Goal: Information Seeking & Learning: Check status

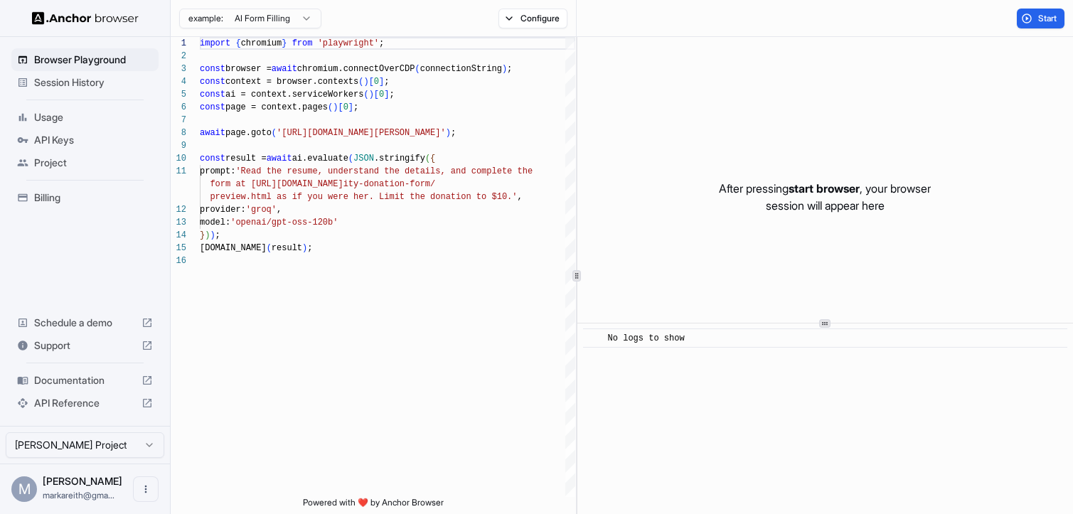
scroll to position [128, 0]
click at [115, 84] on span "Session History" at bounding box center [93, 82] width 119 height 14
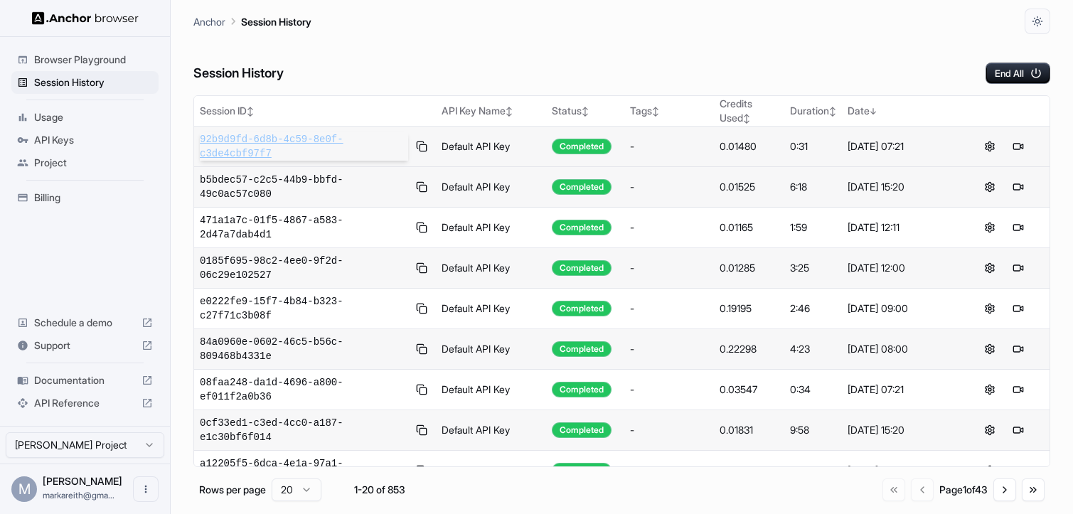
click at [299, 136] on span "92b9d9fd-6d8b-4c59-8e0f-c3de4cbf97f7" at bounding box center [304, 146] width 208 height 28
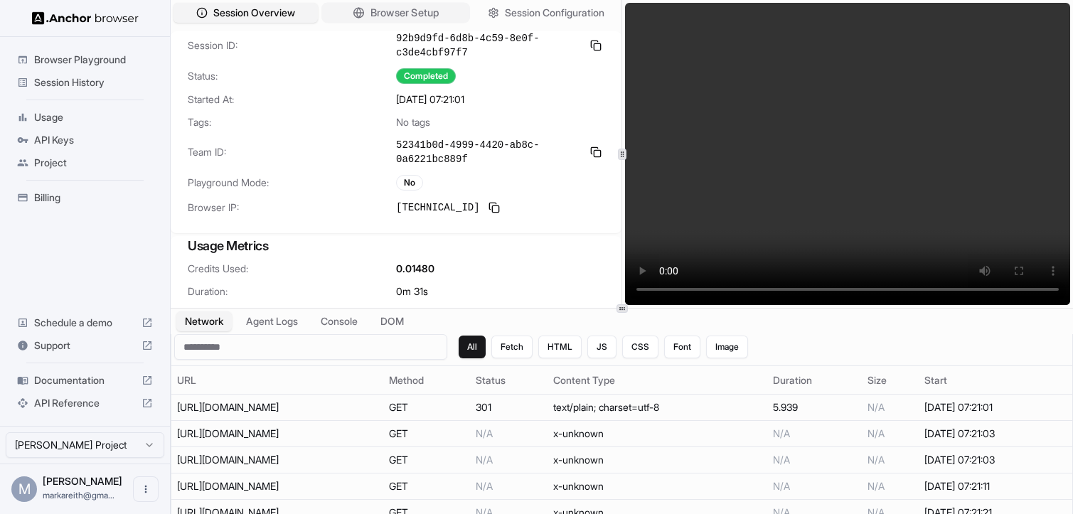
click at [401, 17] on span "Browser Setup" at bounding box center [404, 13] width 69 height 15
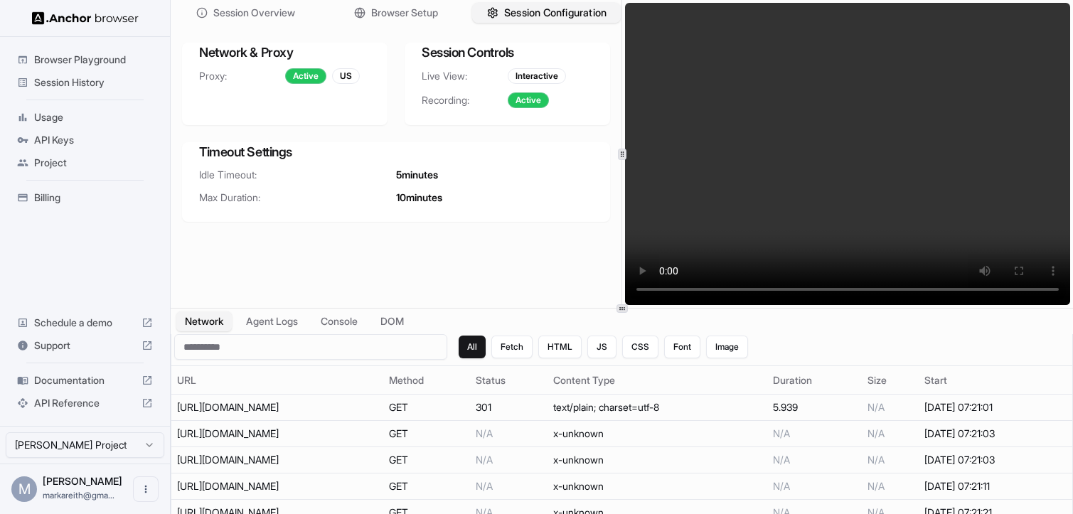
click at [526, 14] on span "Session Configuration" at bounding box center [555, 13] width 102 height 15
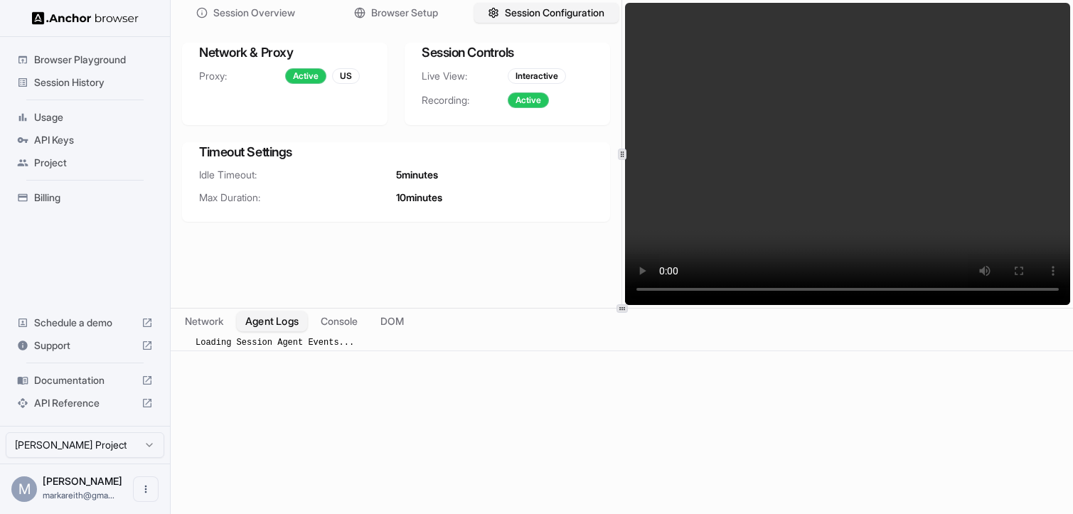
click at [272, 329] on button "Agent Logs" at bounding box center [272, 321] width 71 height 21
click at [210, 318] on button "Network" at bounding box center [204, 321] width 57 height 21
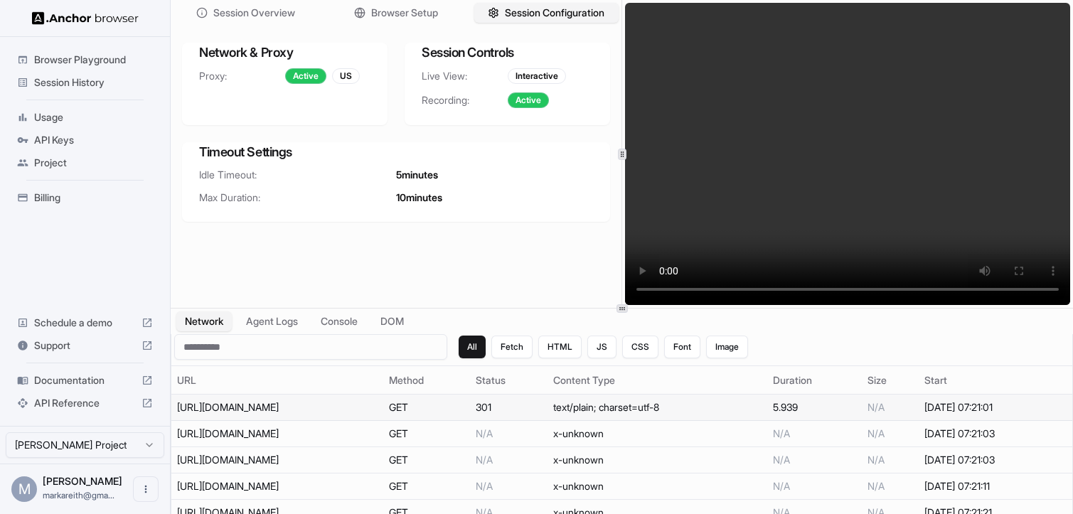
click at [271, 407] on div "[URL][DOMAIN_NAME]" at bounding box center [277, 407] width 200 height 14
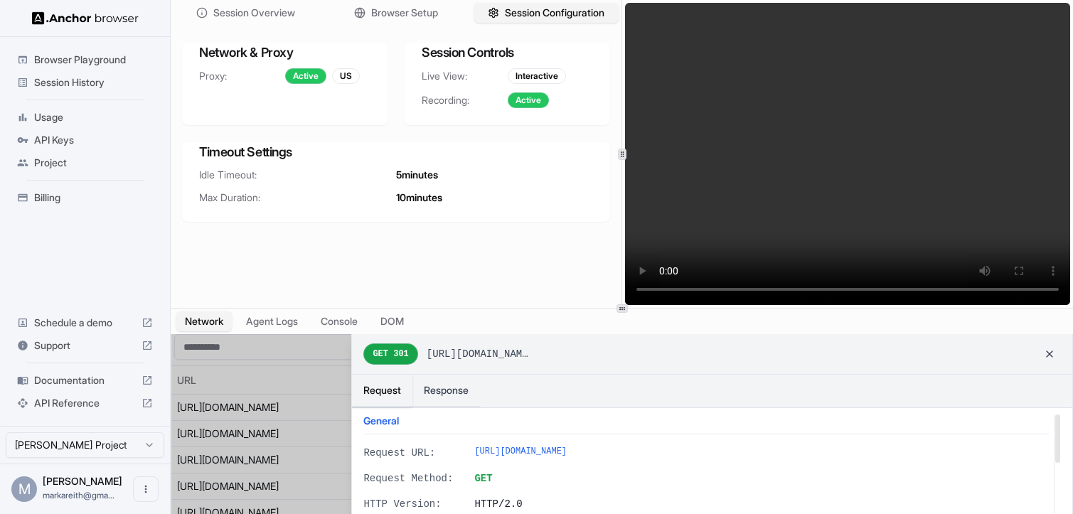
click at [92, 86] on span "Session History" at bounding box center [93, 82] width 119 height 14
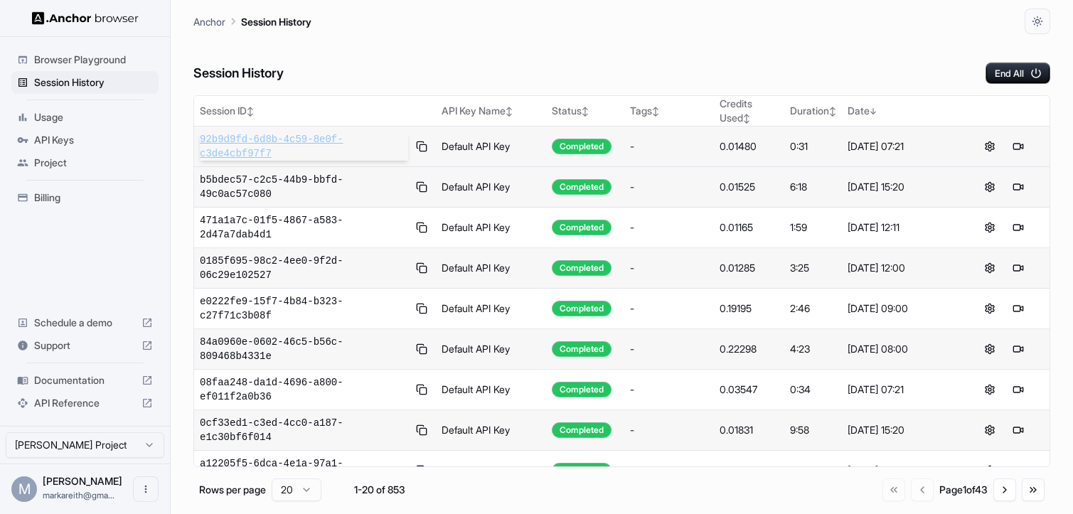
click at [258, 153] on span "92b9d9fd-6d8b-4c59-8e0f-c3de4cbf97f7" at bounding box center [304, 146] width 208 height 28
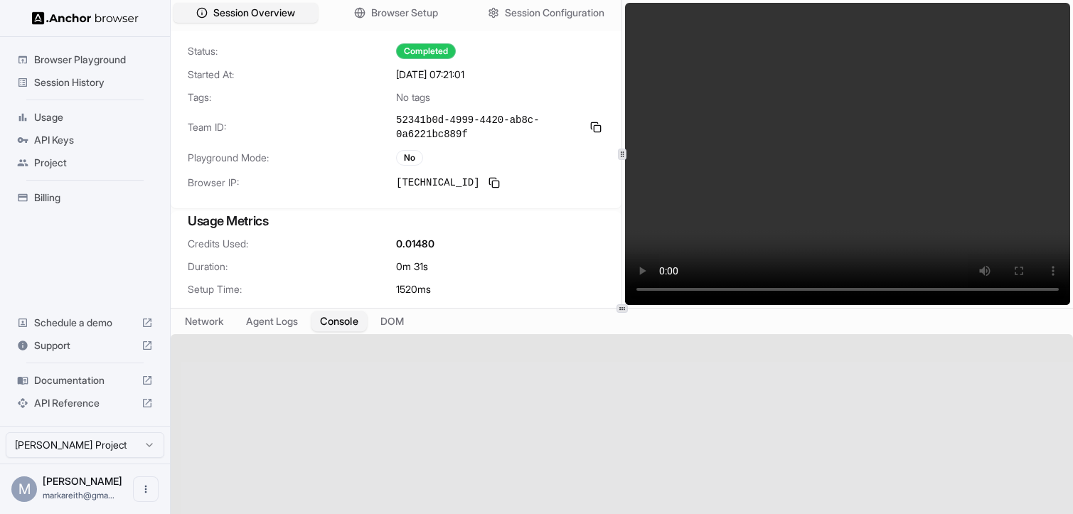
click at [349, 323] on button "Console" at bounding box center [338, 321] width 55 height 21
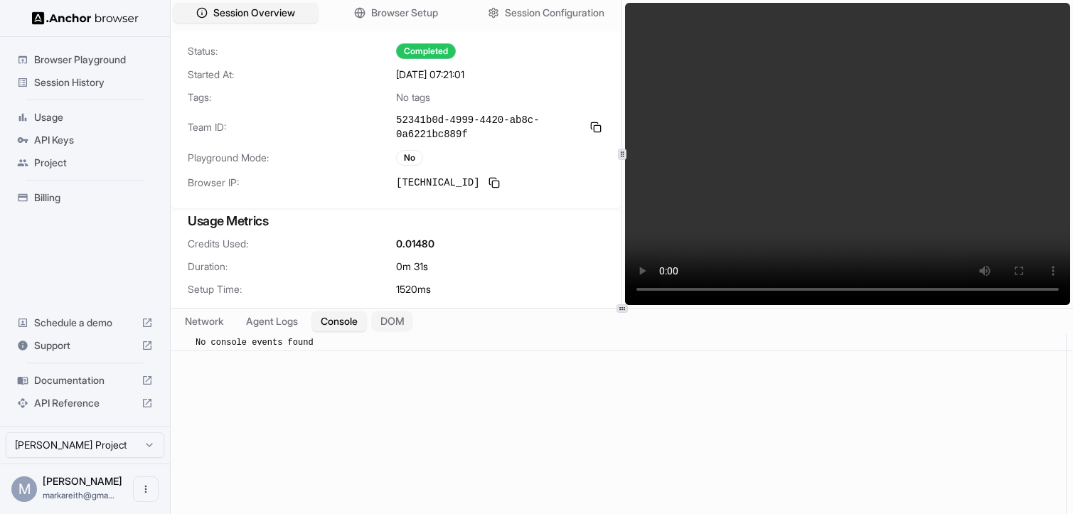
click at [397, 323] on button "DOM" at bounding box center [392, 321] width 42 height 21
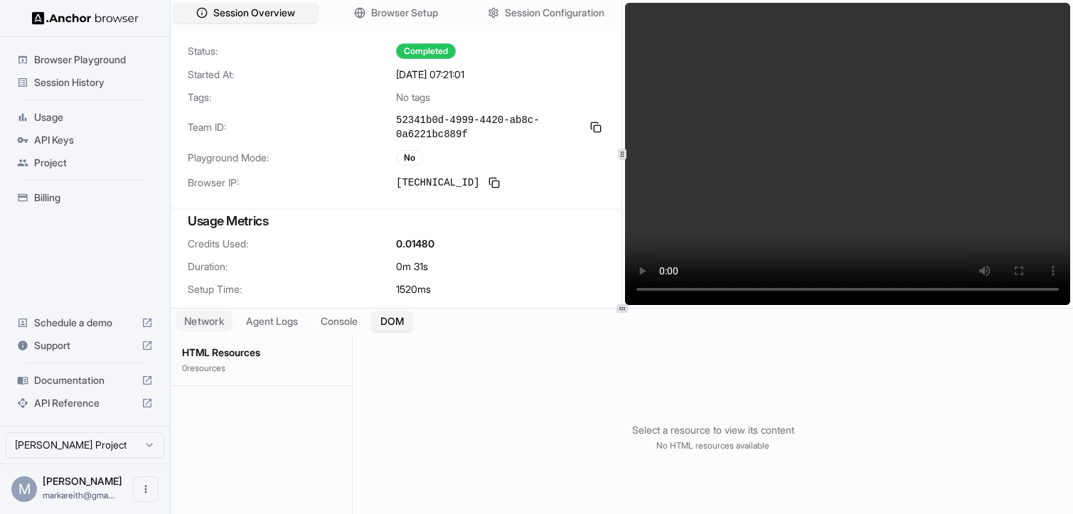
click at [215, 323] on button "Network" at bounding box center [204, 321] width 57 height 21
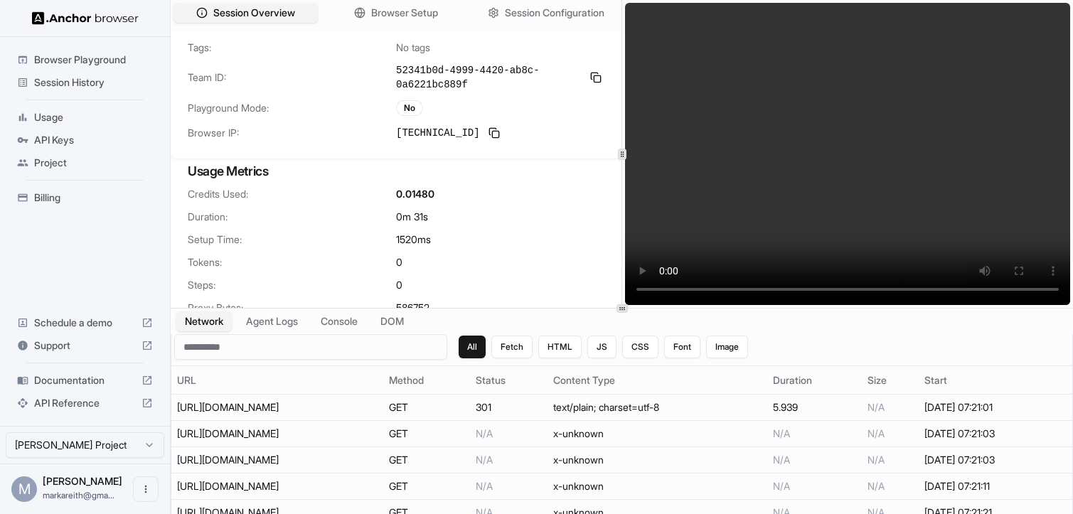
scroll to position [99, 0]
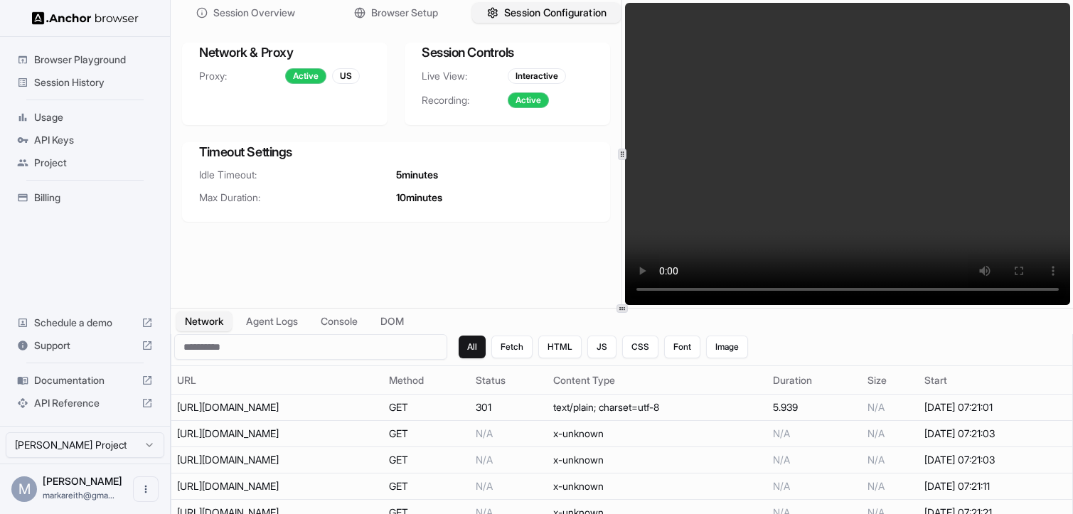
click at [504, 9] on span "Session Configuration" at bounding box center [555, 13] width 102 height 15
click at [431, 8] on span "Browser Setup" at bounding box center [404, 13] width 69 height 15
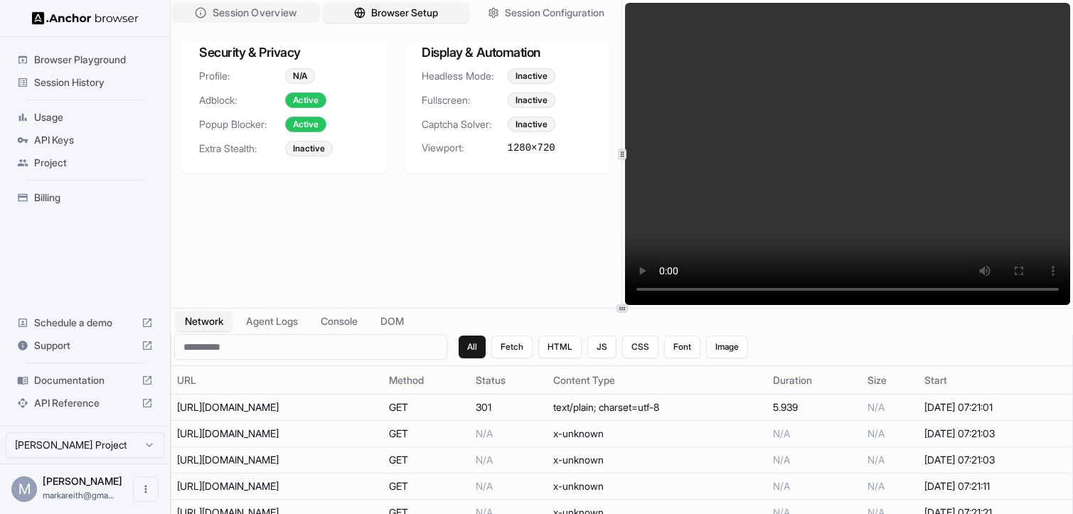
click at [290, 13] on span "Session Overview" at bounding box center [255, 13] width 84 height 15
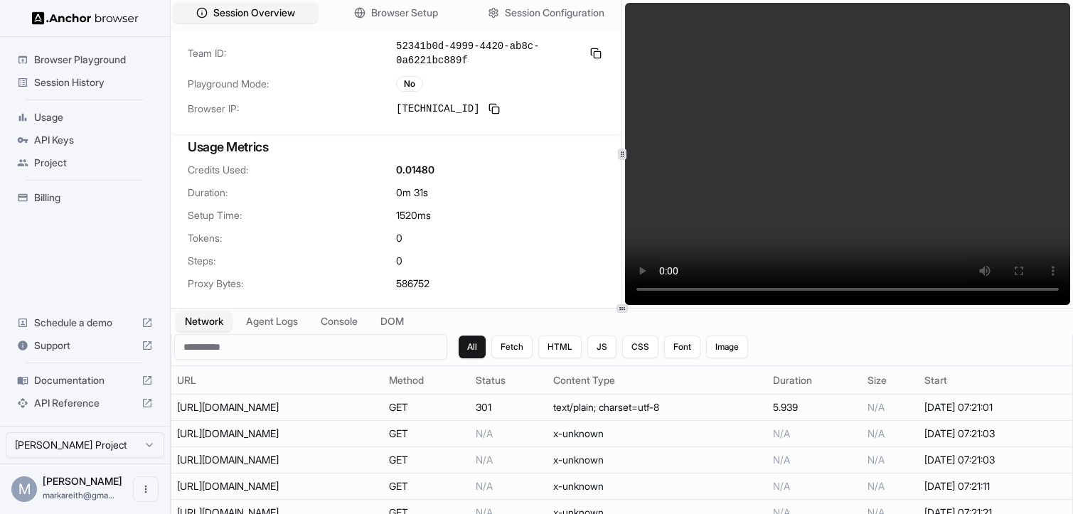
click at [87, 74] on div "Session History" at bounding box center [84, 82] width 147 height 23
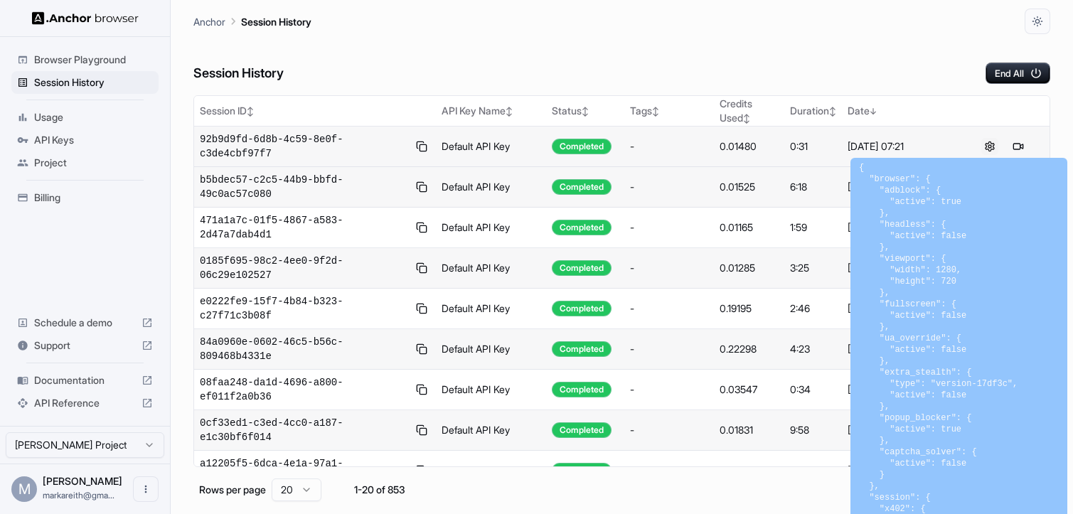
click at [992, 150] on button at bounding box center [989, 146] width 17 height 17
click at [461, 69] on div "Session History End All" at bounding box center [621, 59] width 857 height 50
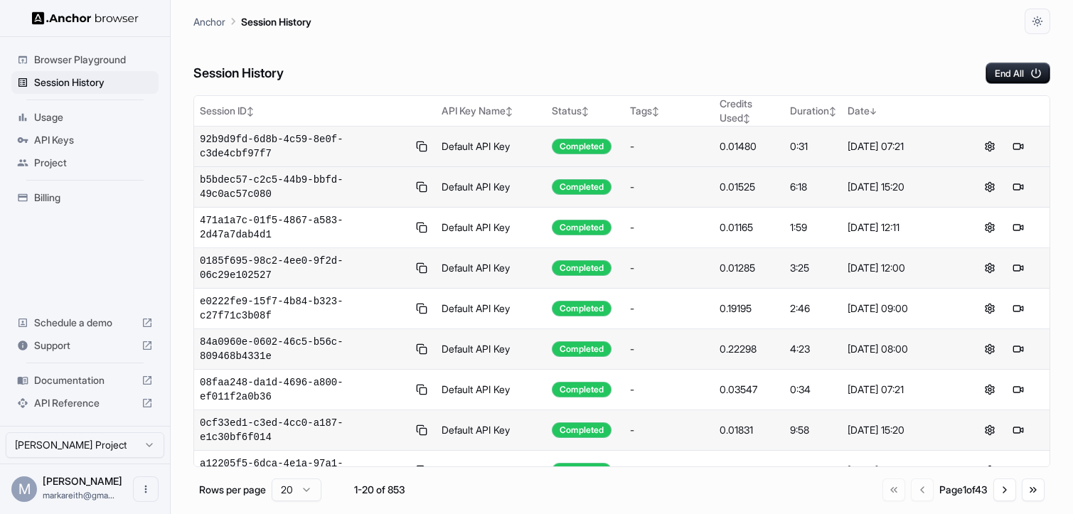
click at [1027, 145] on div at bounding box center [1004, 146] width 80 height 17
click at [1022, 145] on button at bounding box center [1017, 146] width 17 height 17
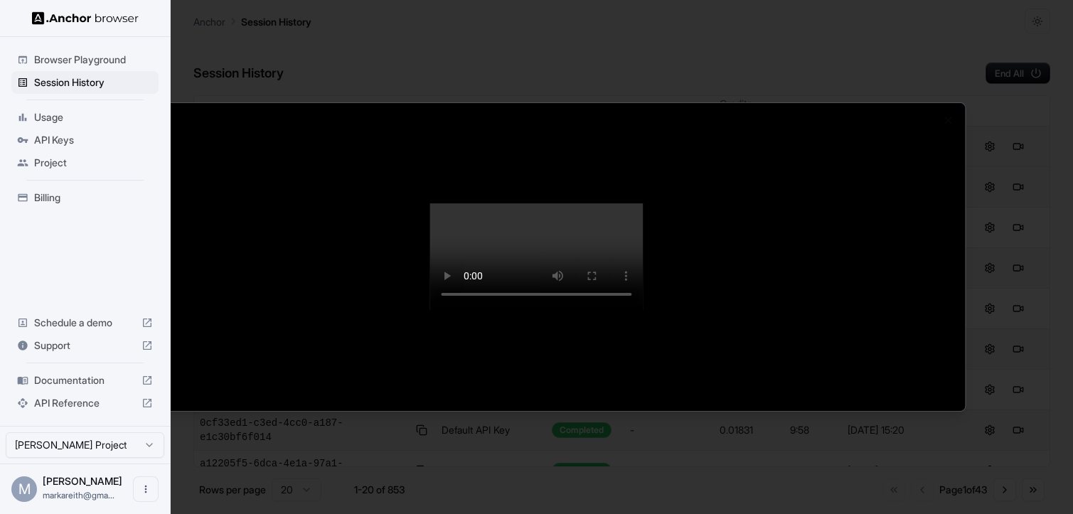
click at [950, 23] on div at bounding box center [536, 257] width 1073 height 514
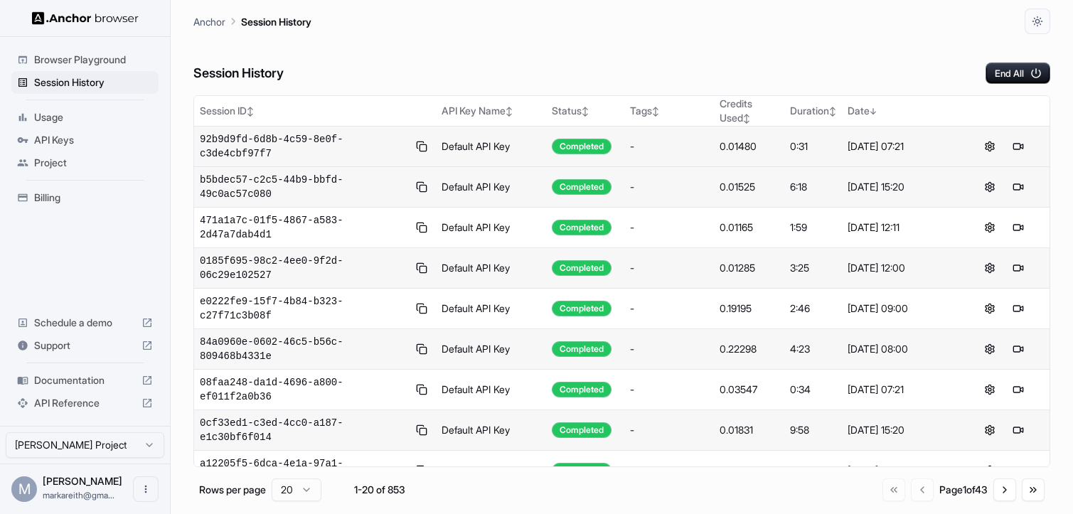
click at [72, 495] on span "markareith@gma..." at bounding box center [79, 495] width 72 height 11
click at [76, 349] on span "Support" at bounding box center [85, 345] width 102 height 14
click at [303, 144] on span "92b9d9fd-6d8b-4c59-8e0f-c3de4cbf97f7" at bounding box center [304, 146] width 208 height 28
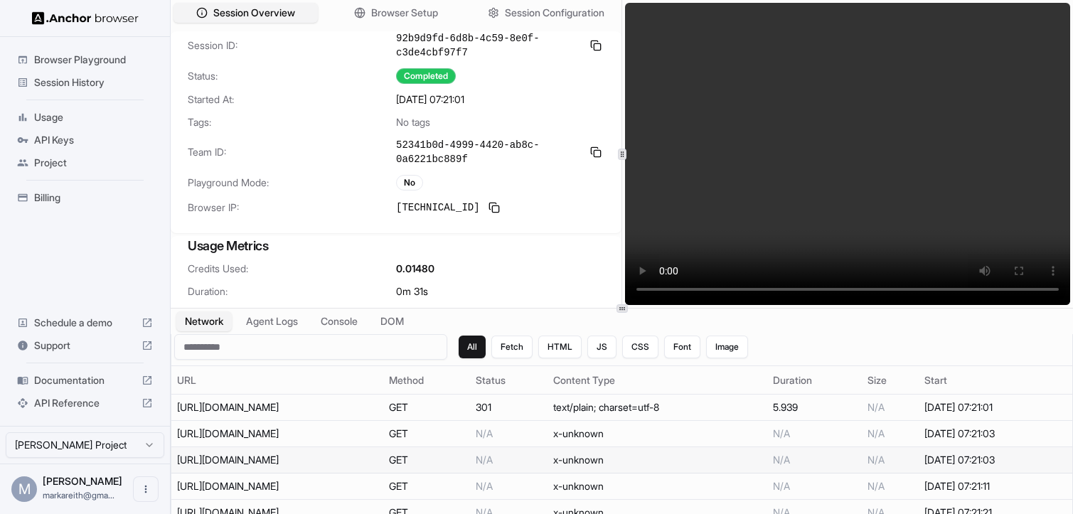
copy div "https://chatbot.cm/"
drag, startPoint x: 279, startPoint y: 462, endPoint x: 178, endPoint y: 463, distance: 100.2
click at [178, 463] on div "[URL][DOMAIN_NAME]" at bounding box center [277, 460] width 200 height 14
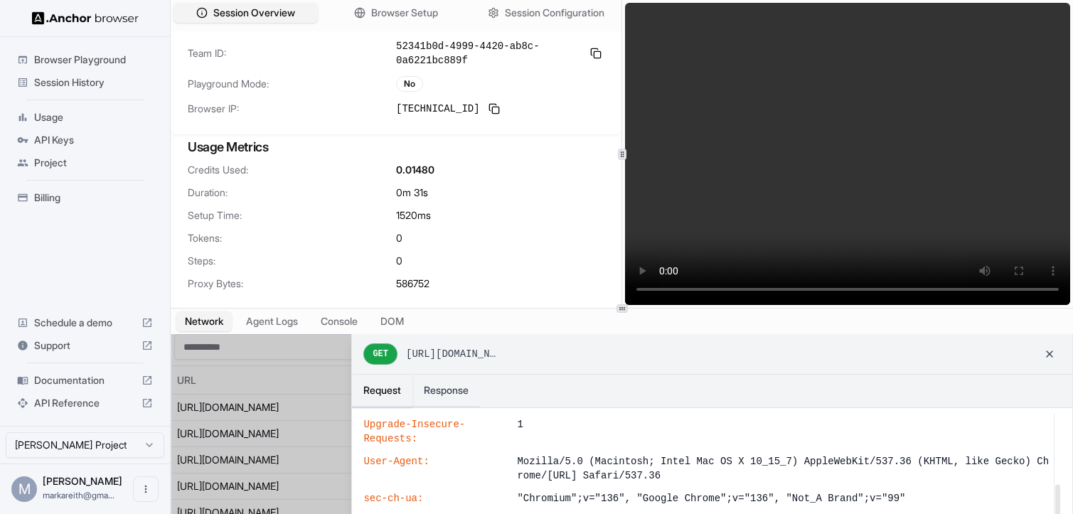
scroll to position [186, 0]
click at [1054, 358] on button at bounding box center [1049, 354] width 23 height 23
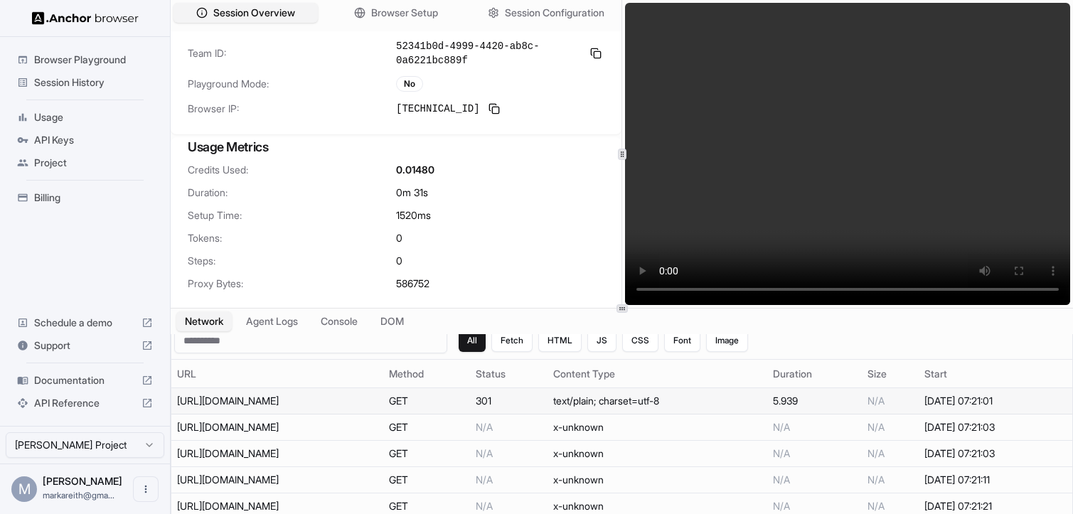
scroll to position [13, 0]
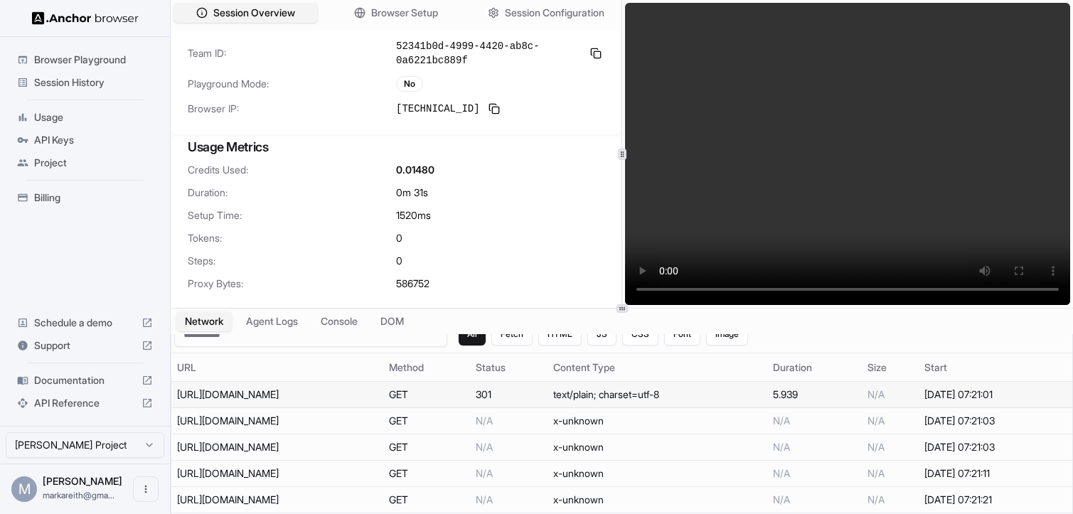
click at [516, 398] on td "301" at bounding box center [508, 395] width 77 height 26
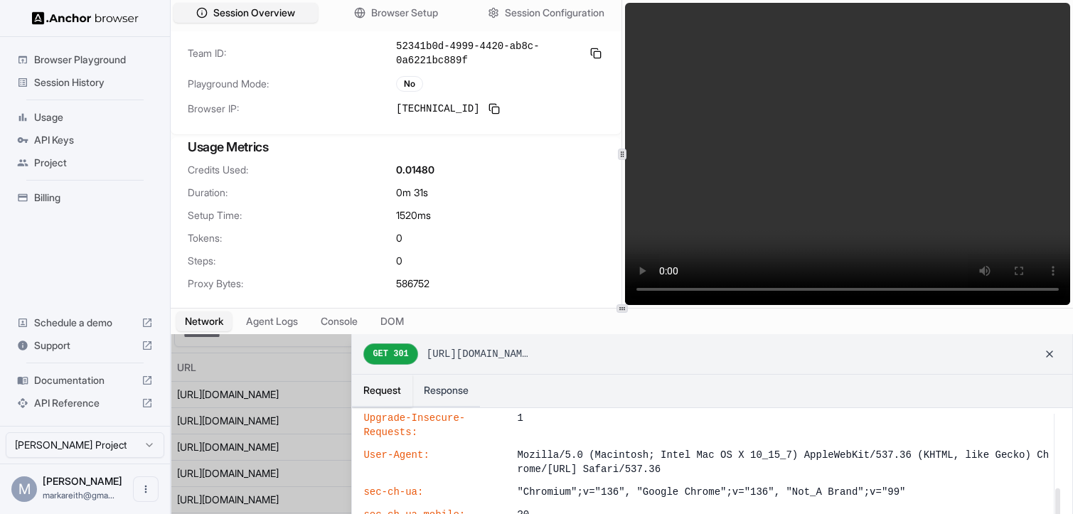
scroll to position [198, 0]
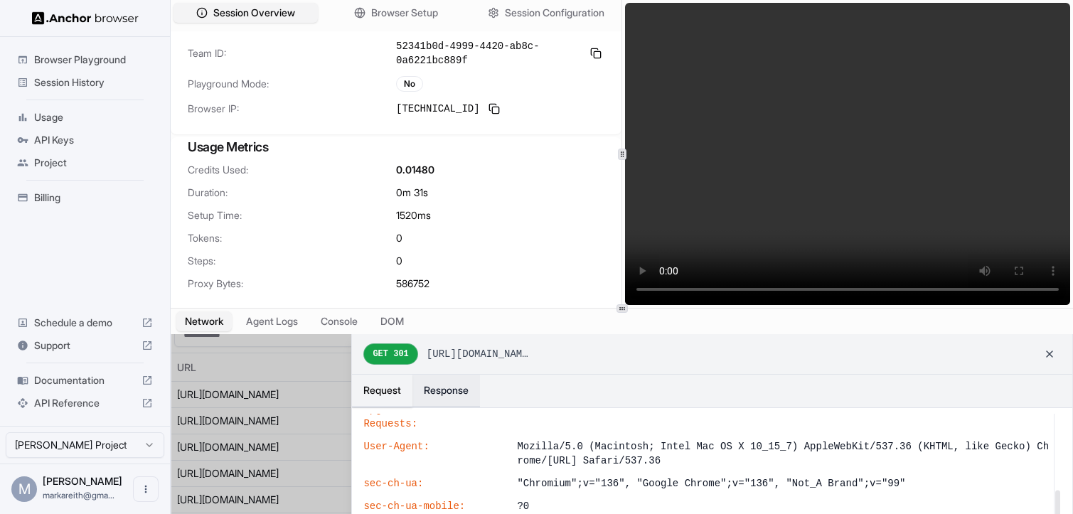
click at [447, 395] on button "Response" at bounding box center [446, 391] width 68 height 33
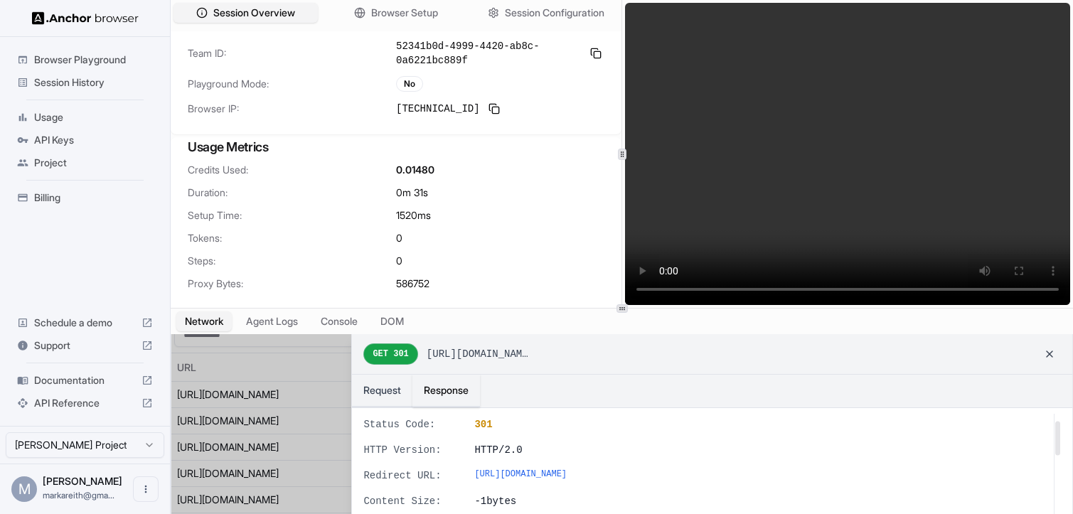
scroll to position [0, 0]
click at [614, 321] on div "Network Agent Logs Console DOM" at bounding box center [622, 322] width 902 height 26
click at [1054, 360] on button at bounding box center [1049, 354] width 23 height 23
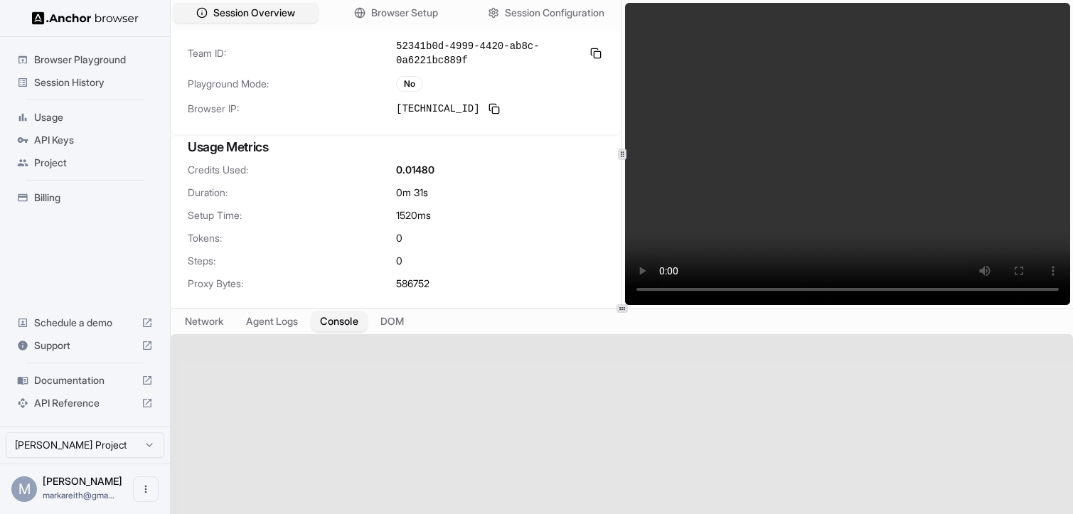
click at [343, 317] on button "Console" at bounding box center [338, 321] width 55 height 21
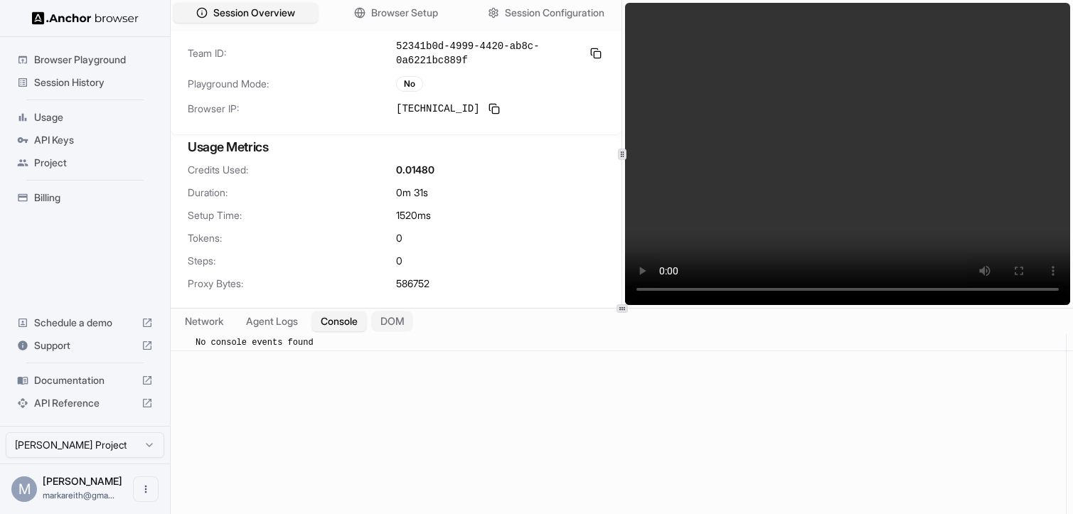
click at [403, 324] on button "DOM" at bounding box center [392, 321] width 42 height 21
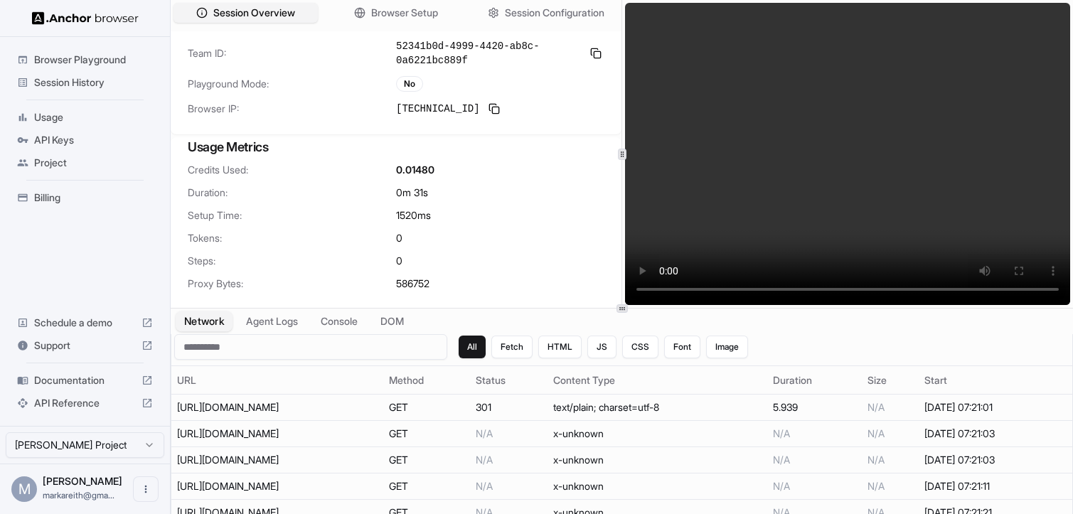
click at [208, 320] on button "Network" at bounding box center [204, 321] width 57 height 21
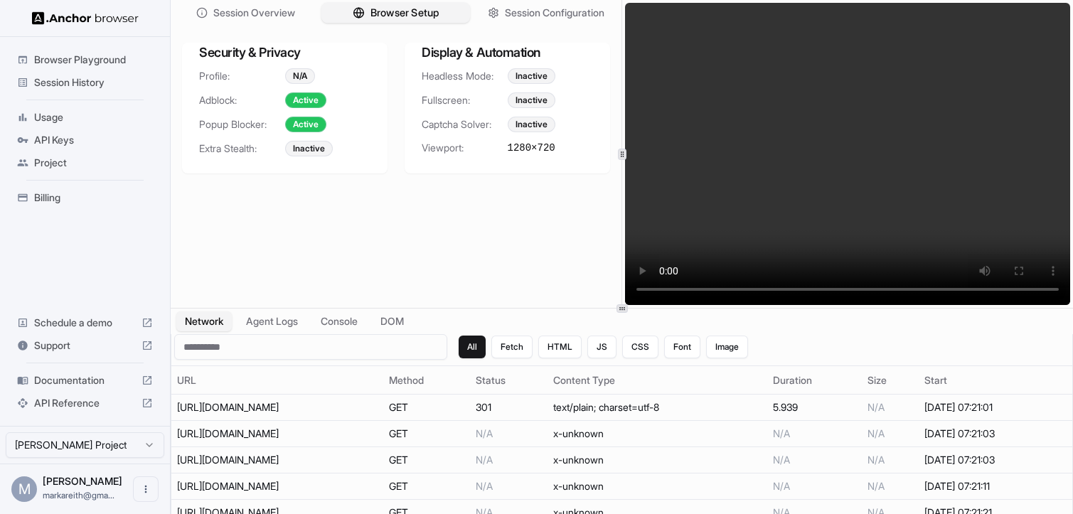
click at [390, 13] on span "Browser Setup" at bounding box center [404, 13] width 69 height 15
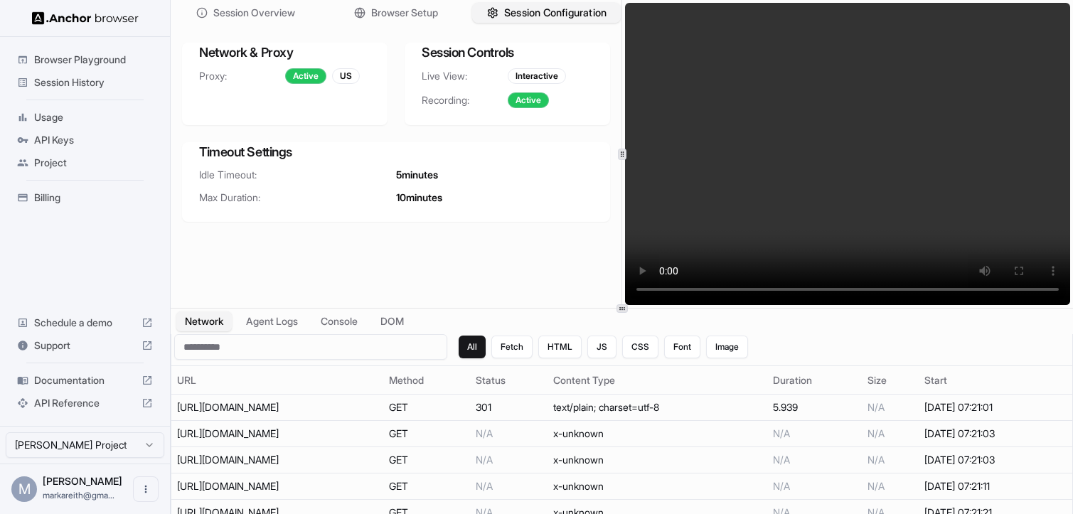
click at [537, 12] on span "Session Configuration" at bounding box center [555, 13] width 102 height 15
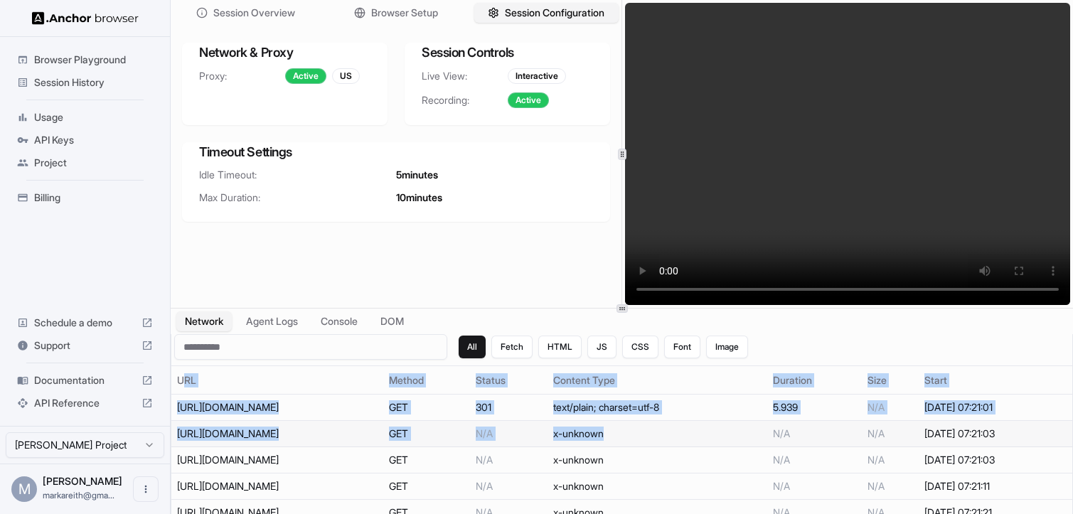
drag, startPoint x: 183, startPoint y: 380, endPoint x: 694, endPoint y: 441, distance: 514.8
click at [694, 441] on table "All Fetch HTML JS CSS Font Image URL Method Status Content Type Duration Size S…" at bounding box center [621, 443] width 901 height 218
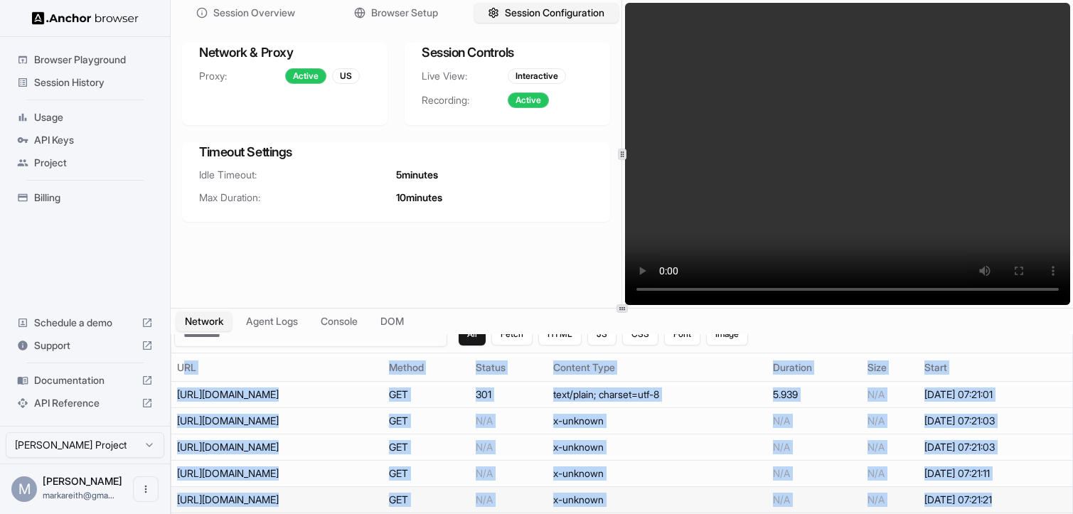
click at [1016, 501] on td "[DATE] 07:21:21" at bounding box center [995, 500] width 154 height 26
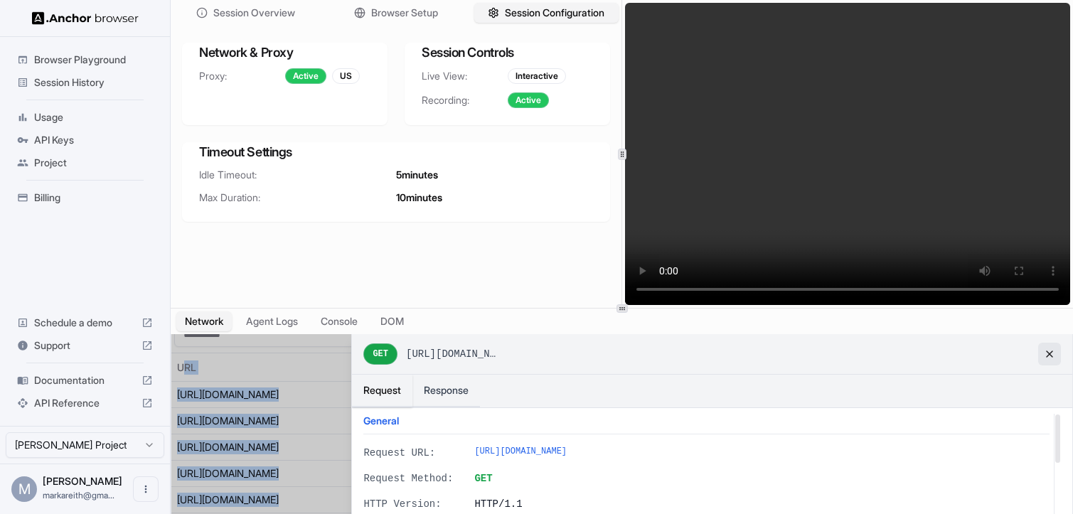
click at [1055, 357] on button at bounding box center [1049, 354] width 23 height 23
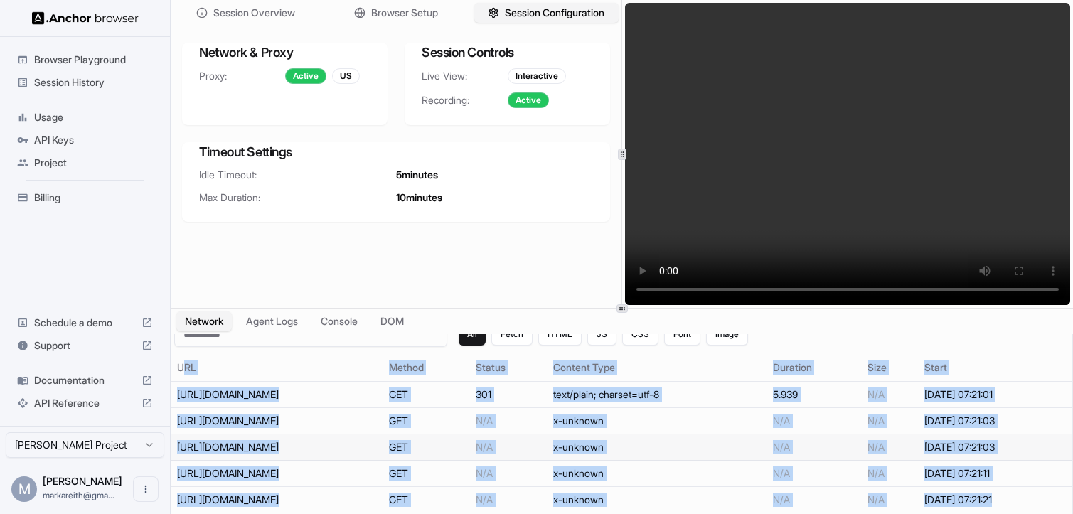
copy table "RL Method Status Content Type Duration Size Start https://chatbot.com/ GET 301 …"
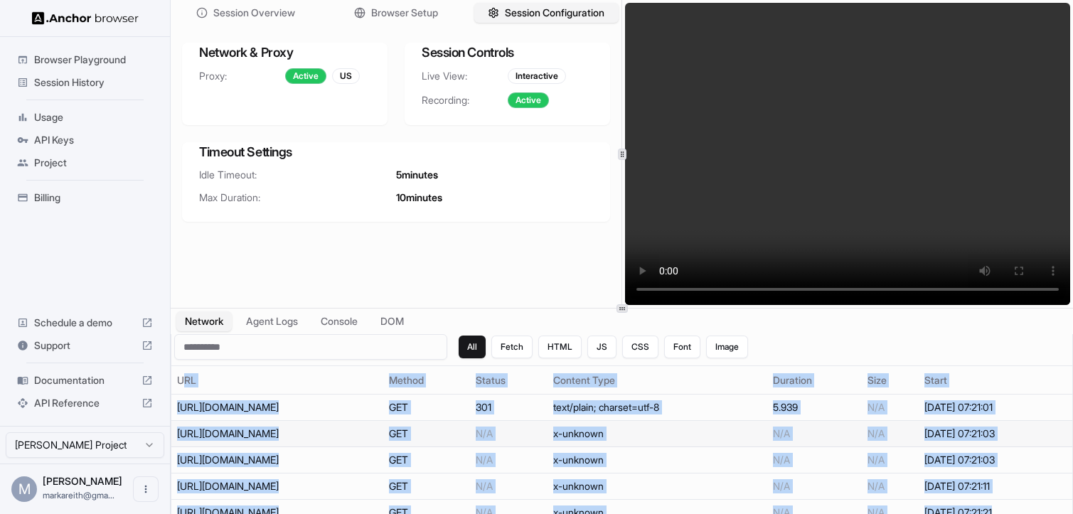
click at [290, 436] on div "[URL][DOMAIN_NAME]" at bounding box center [277, 434] width 200 height 14
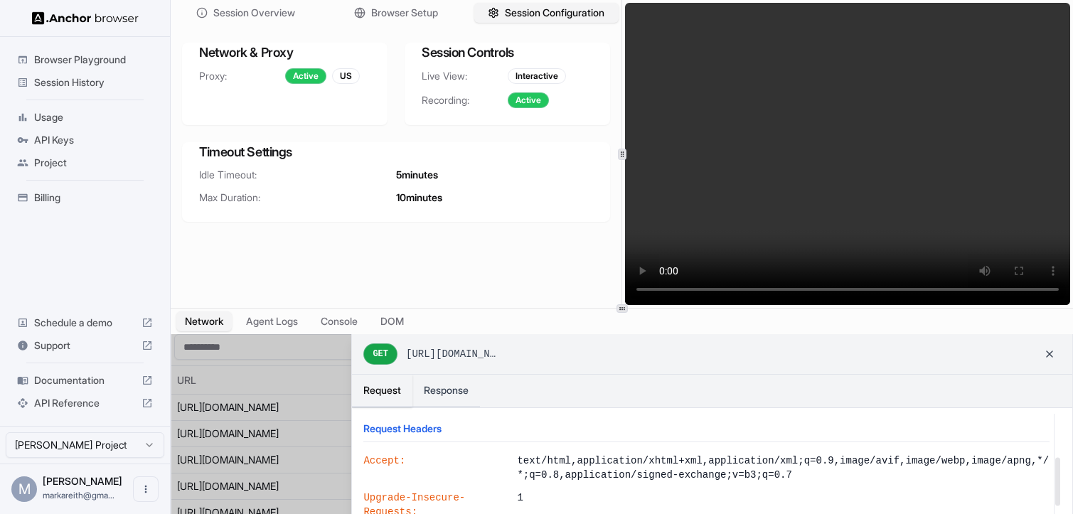
scroll to position [112, 0]
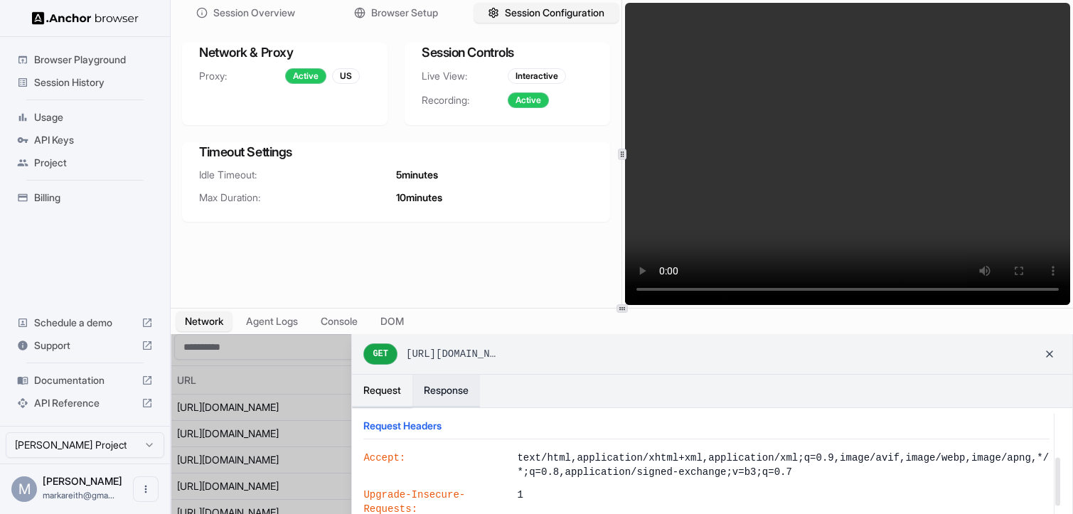
click at [449, 395] on button "Response" at bounding box center [446, 391] width 68 height 33
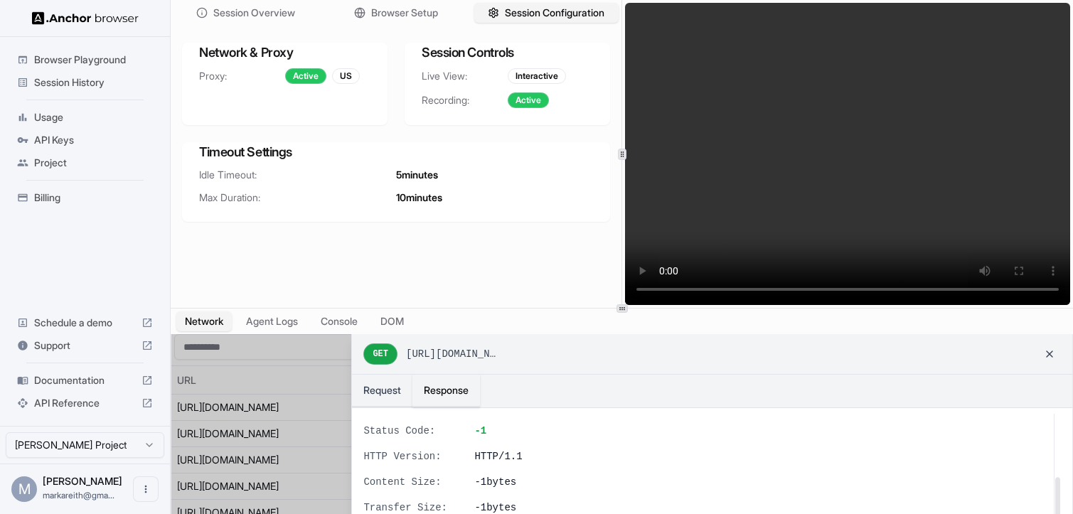
scroll to position [0, 0]
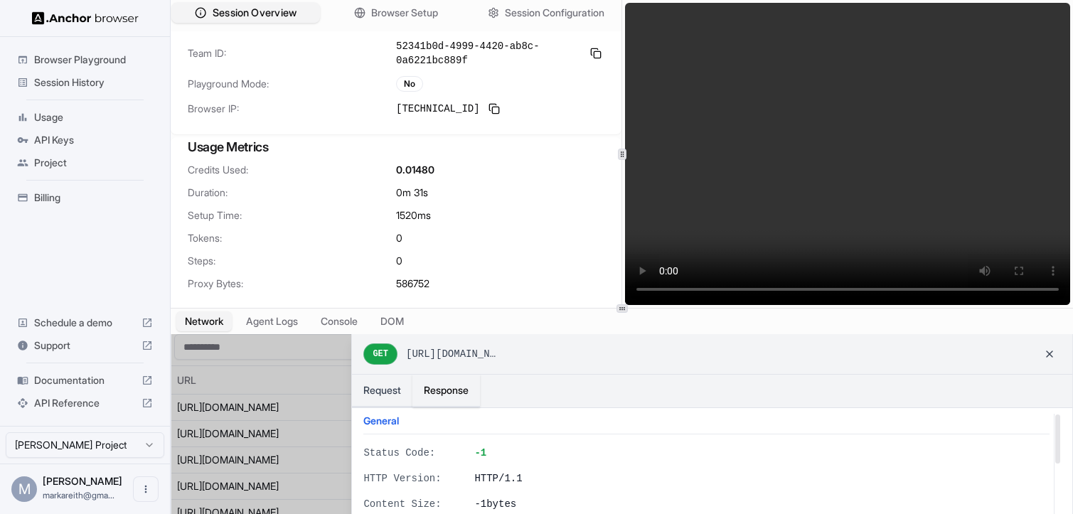
click at [258, 11] on span "Session Overview" at bounding box center [255, 13] width 84 height 15
click at [58, 199] on span "Billing" at bounding box center [93, 198] width 119 height 14
